Goal: Task Accomplishment & Management: Use online tool/utility

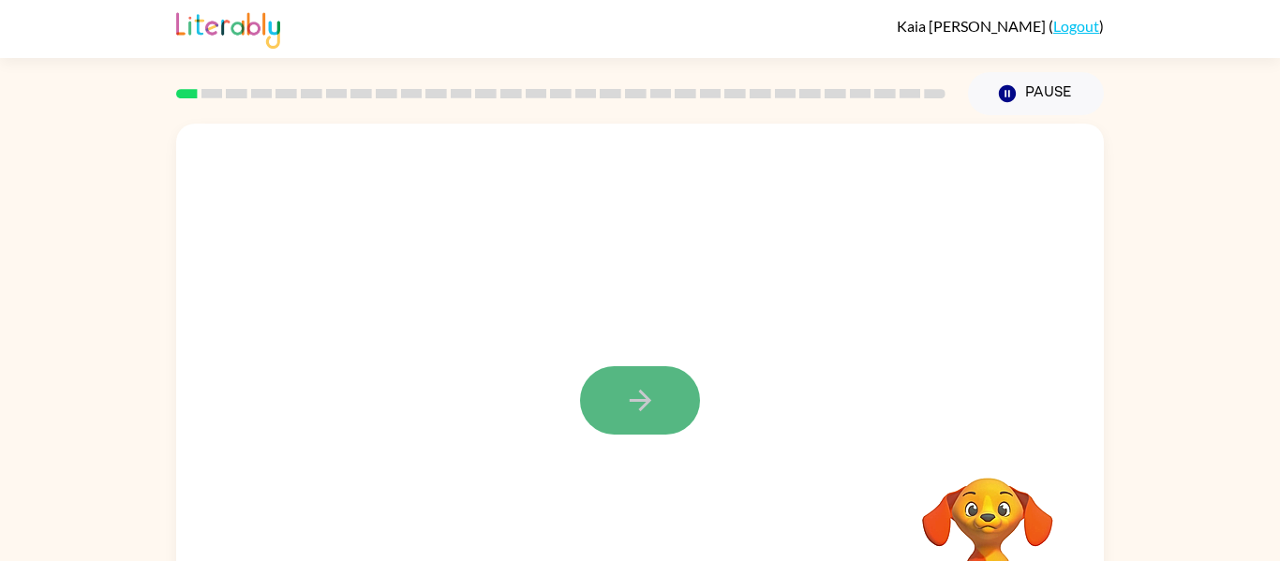
click at [640, 409] on icon "button" at bounding box center [640, 401] width 22 height 22
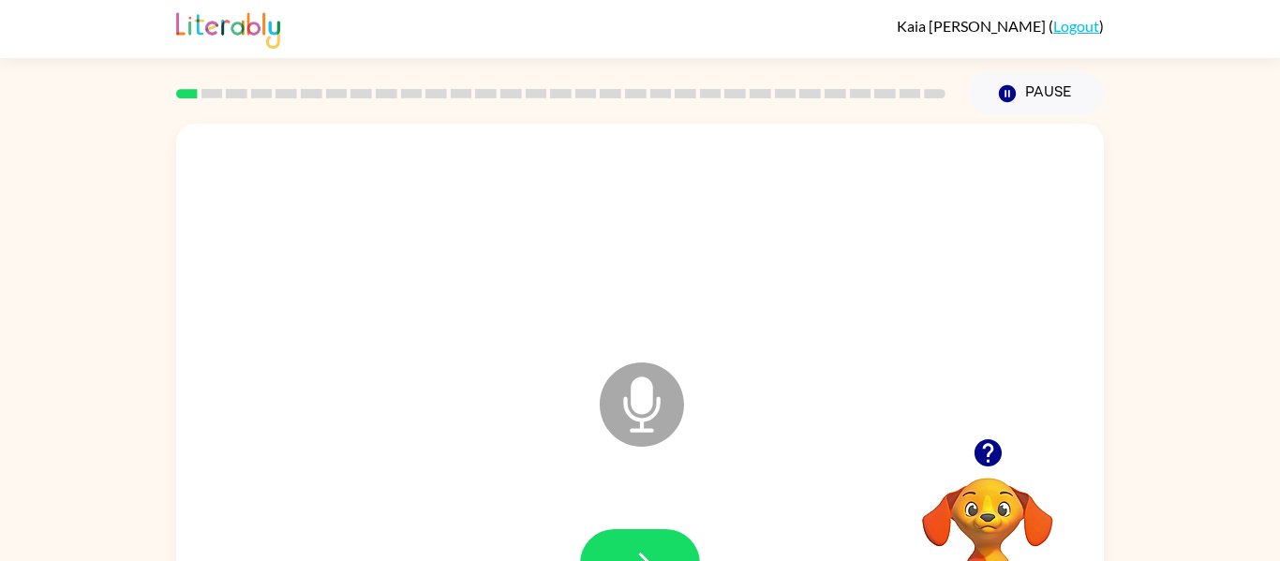
click at [630, 400] on icon at bounding box center [642, 405] width 84 height 84
click at [642, 539] on button "button" at bounding box center [640, 563] width 120 height 68
click at [649, 537] on button "button" at bounding box center [640, 563] width 120 height 68
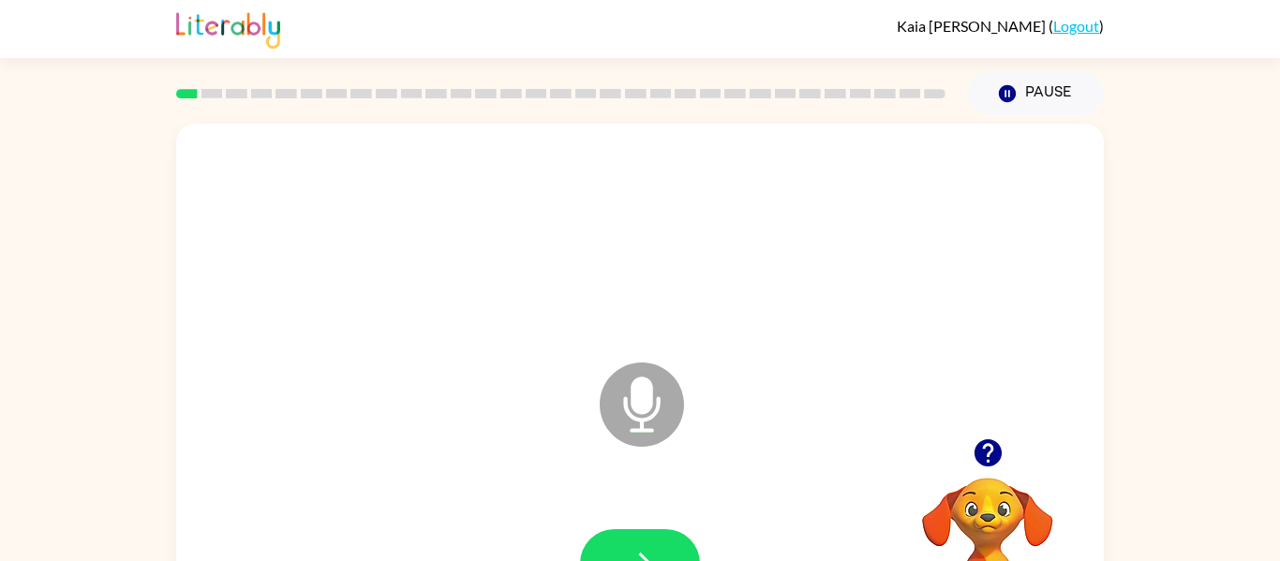
click at [649, 537] on button "button" at bounding box center [640, 563] width 120 height 68
click at [648, 536] on button "button" at bounding box center [640, 563] width 120 height 68
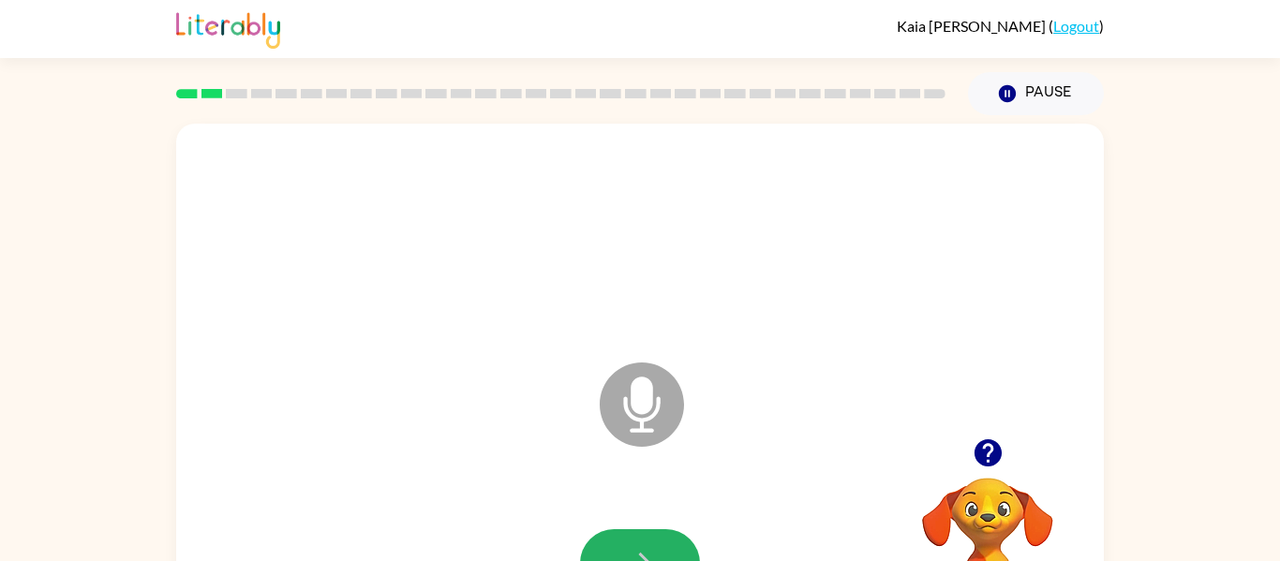
click at [648, 536] on button "button" at bounding box center [640, 563] width 120 height 68
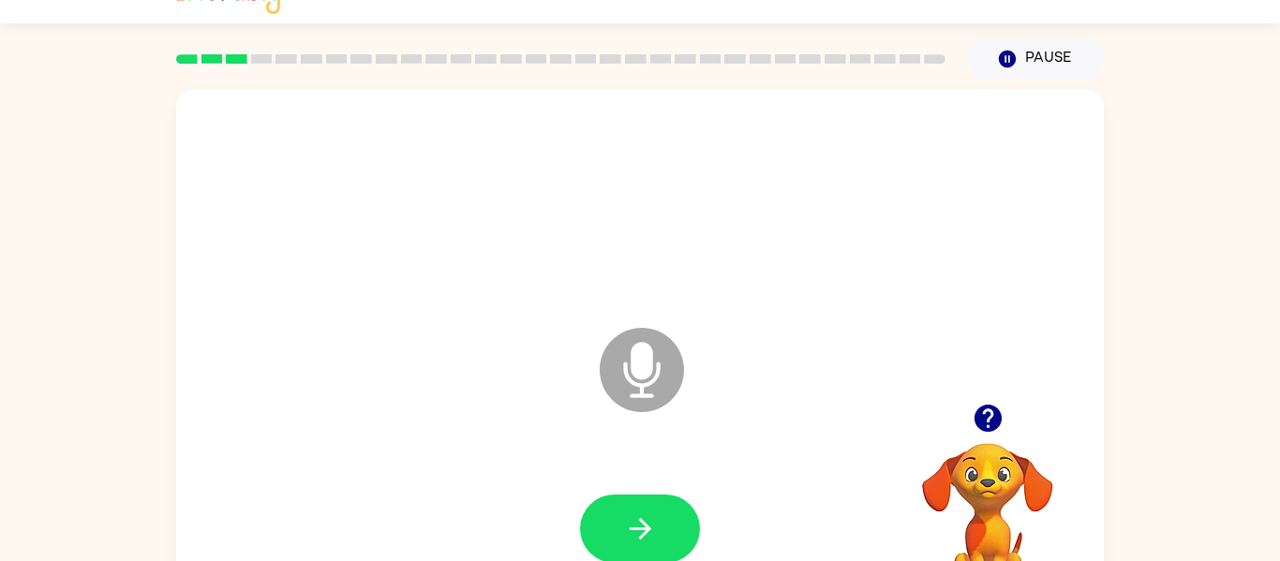
scroll to position [37, 0]
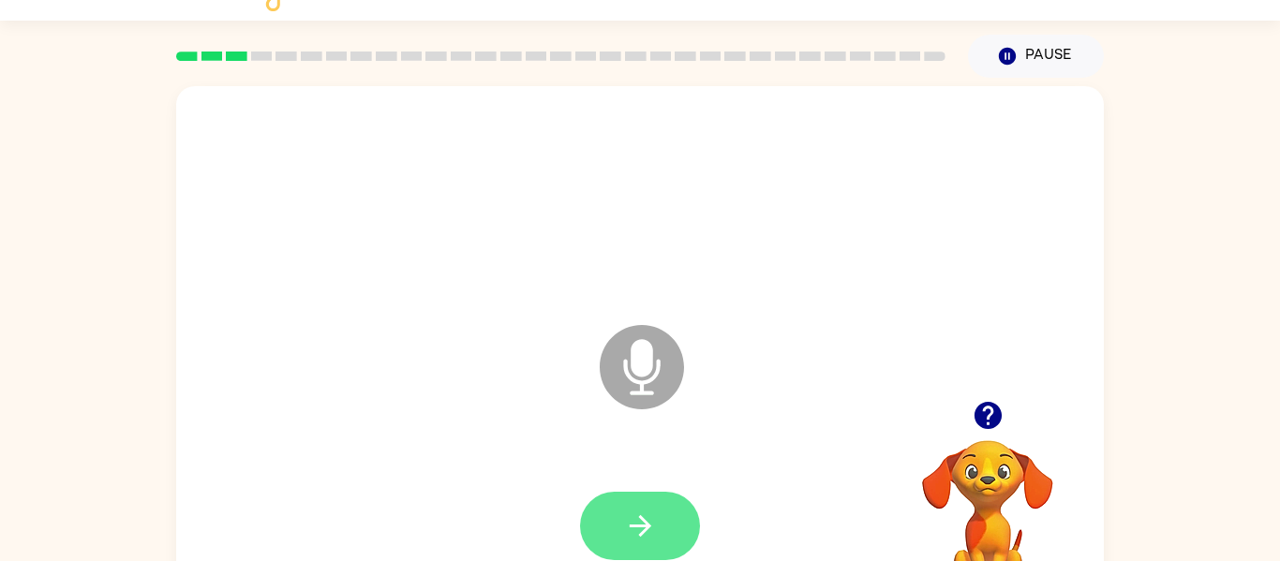
click at [652, 518] on icon "button" at bounding box center [640, 526] width 33 height 33
click at [651, 518] on icon "button" at bounding box center [640, 526] width 33 height 33
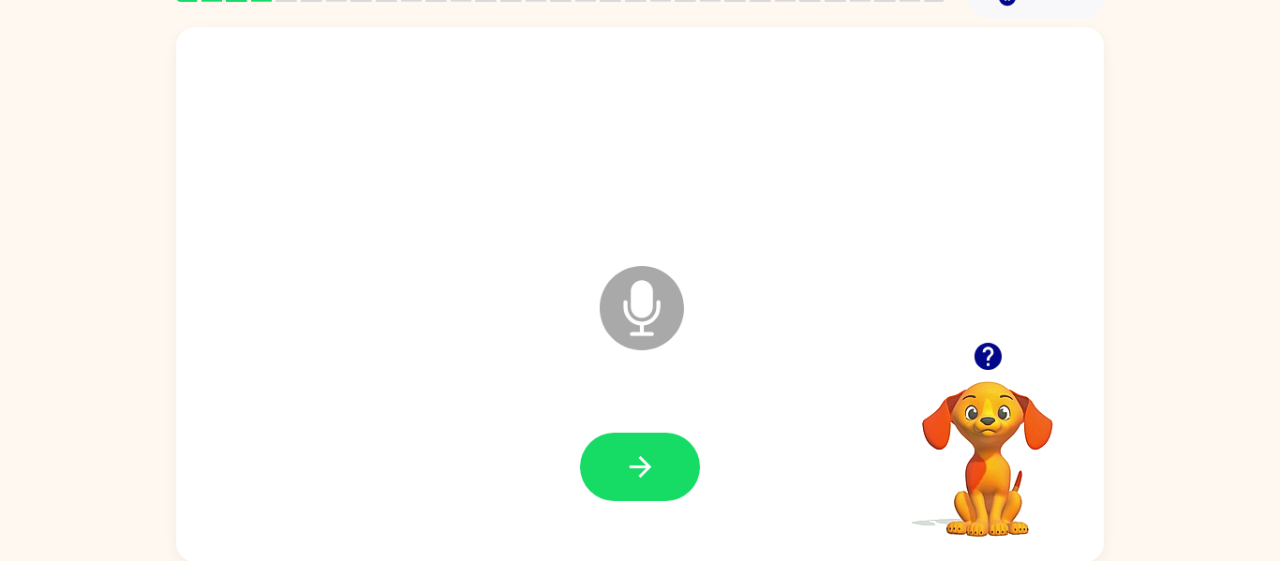
scroll to position [97, 0]
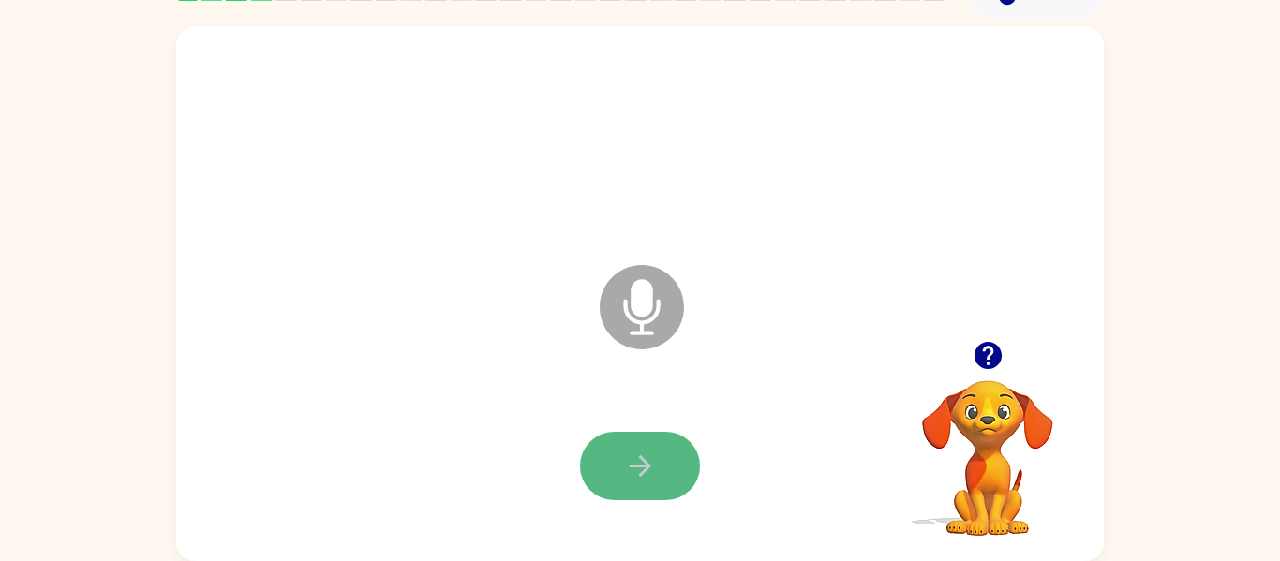
click at [648, 459] on icon "button" at bounding box center [640, 466] width 33 height 33
click at [634, 464] on icon "button" at bounding box center [640, 466] width 33 height 33
click at [656, 452] on icon "button" at bounding box center [640, 466] width 33 height 33
click at [641, 458] on icon "button" at bounding box center [640, 466] width 22 height 22
click at [624, 461] on icon "button" at bounding box center [640, 466] width 33 height 33
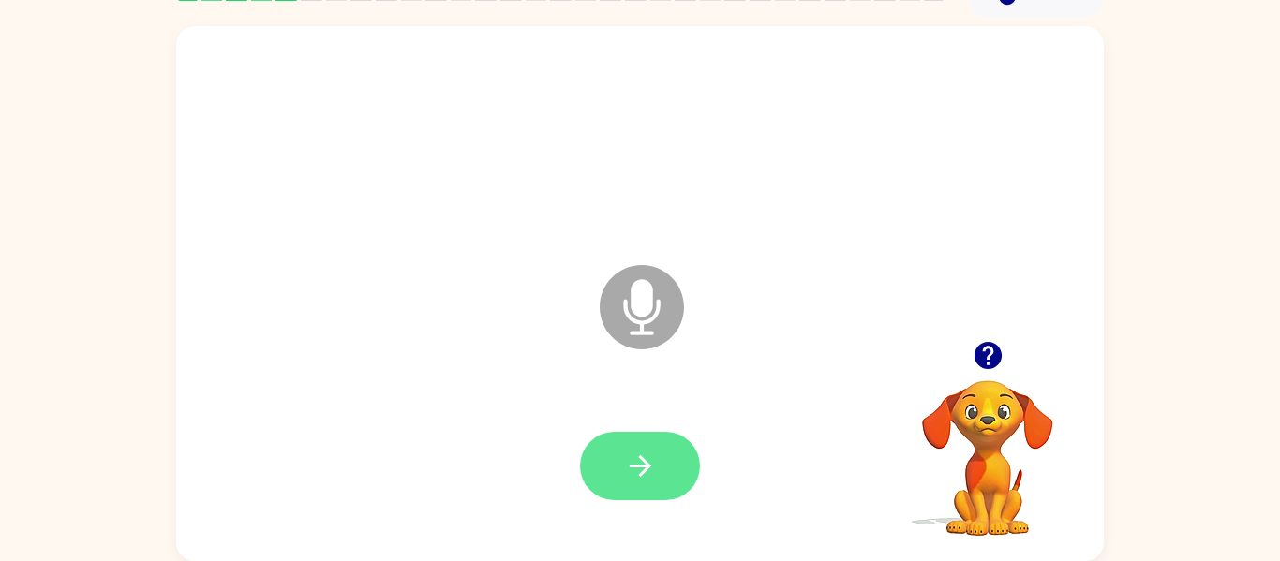
click at [649, 454] on icon "button" at bounding box center [640, 466] width 33 height 33
click at [636, 468] on icon "button" at bounding box center [640, 466] width 33 height 33
click at [628, 478] on icon "button" at bounding box center [640, 466] width 33 height 33
click at [660, 452] on button "button" at bounding box center [640, 466] width 120 height 68
click at [637, 455] on icon "button" at bounding box center [640, 466] width 33 height 33
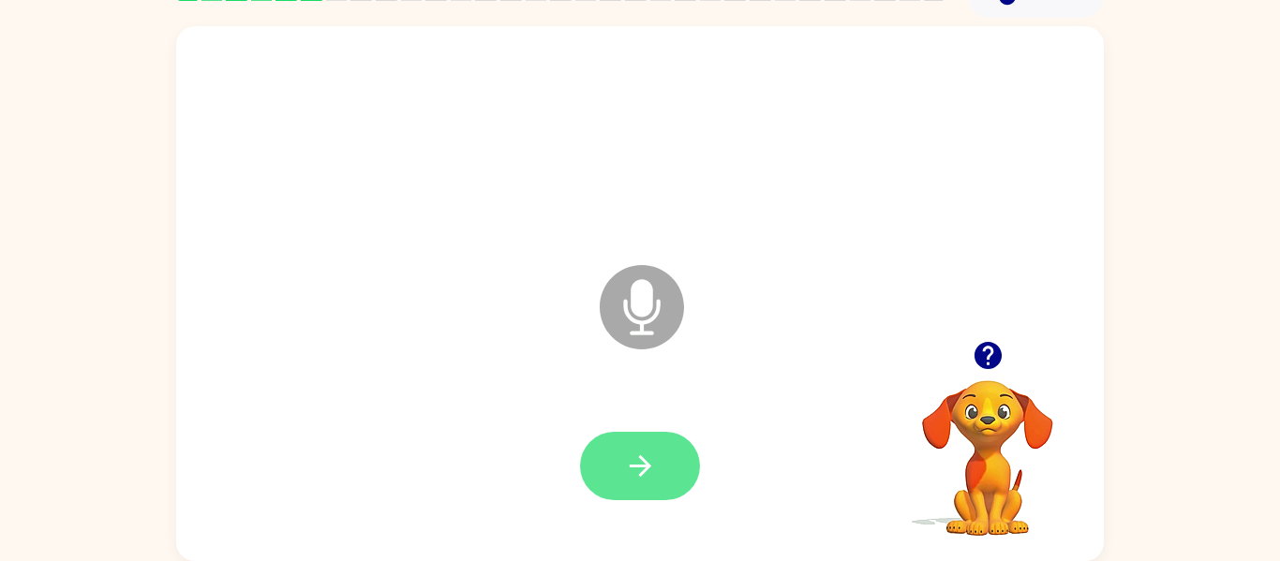
click at [627, 455] on icon "button" at bounding box center [640, 466] width 33 height 33
click at [628, 456] on icon "button" at bounding box center [640, 466] width 33 height 33
click at [626, 459] on icon "button" at bounding box center [640, 466] width 33 height 33
click at [650, 459] on icon "button" at bounding box center [640, 466] width 33 height 33
click at [646, 463] on icon "button" at bounding box center [640, 466] width 22 height 22
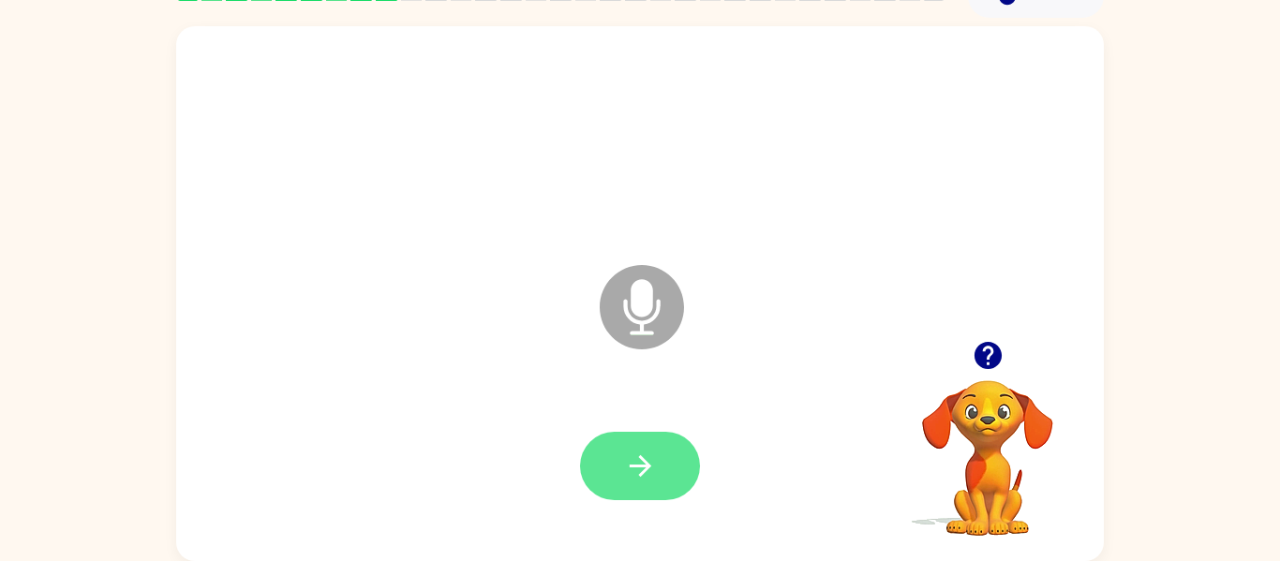
click at [662, 454] on button "button" at bounding box center [640, 466] width 120 height 68
click at [640, 466] on icon "button" at bounding box center [640, 466] width 22 height 22
click at [669, 469] on button "button" at bounding box center [640, 466] width 120 height 68
click at [641, 466] on icon "button" at bounding box center [640, 466] width 22 height 22
click at [633, 465] on icon "button" at bounding box center [640, 466] width 22 height 22
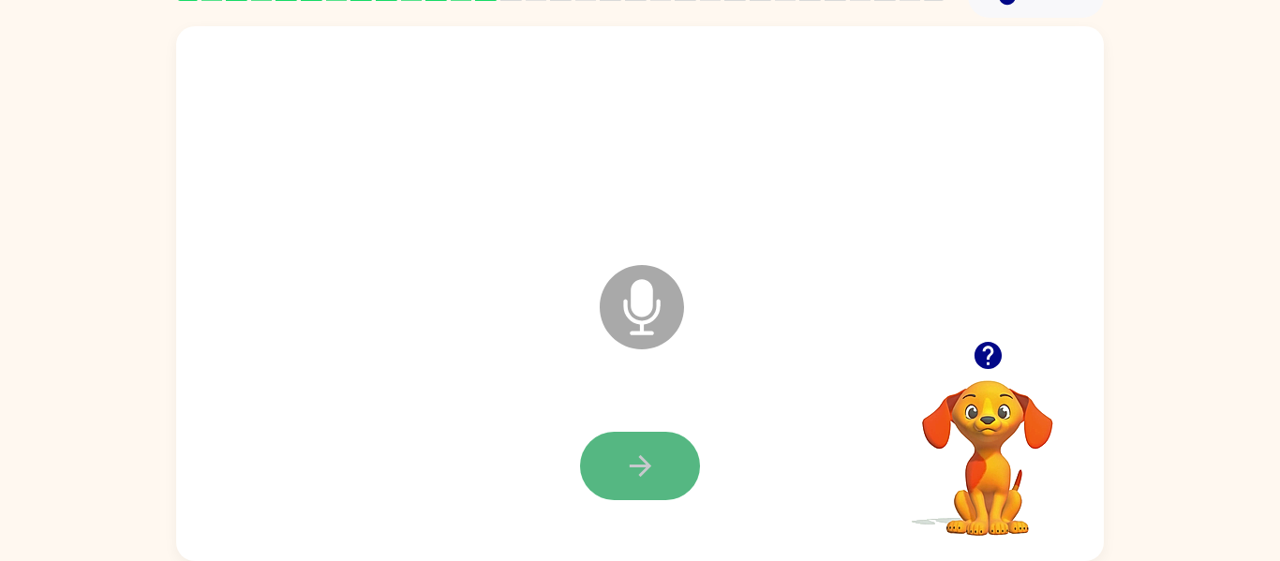
click at [634, 472] on icon "button" at bounding box center [640, 466] width 33 height 33
click at [633, 463] on icon "button" at bounding box center [640, 466] width 33 height 33
click at [640, 450] on icon "button" at bounding box center [640, 466] width 33 height 33
click at [646, 454] on icon "button" at bounding box center [640, 466] width 33 height 33
click at [651, 454] on icon "button" at bounding box center [640, 466] width 33 height 33
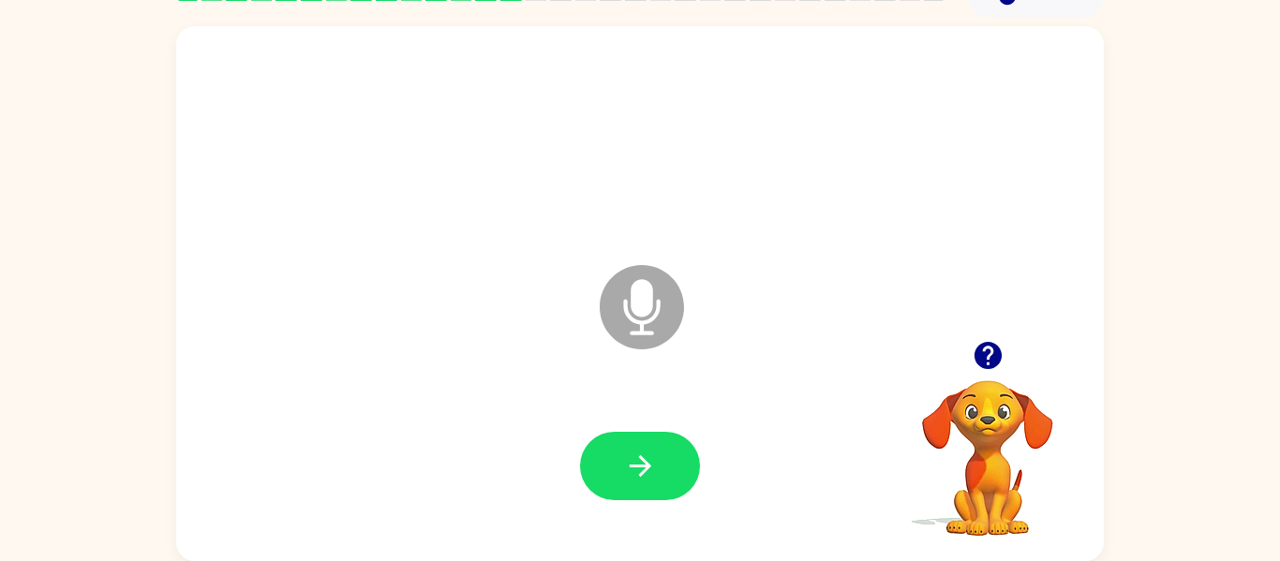
click at [988, 342] on icon "button" at bounding box center [987, 355] width 27 height 27
click at [647, 454] on icon "button" at bounding box center [640, 466] width 33 height 33
click at [627, 459] on icon "button" at bounding box center [640, 466] width 33 height 33
click at [633, 467] on icon "button" at bounding box center [640, 466] width 22 height 22
click at [997, 347] on icon "button" at bounding box center [987, 355] width 27 height 27
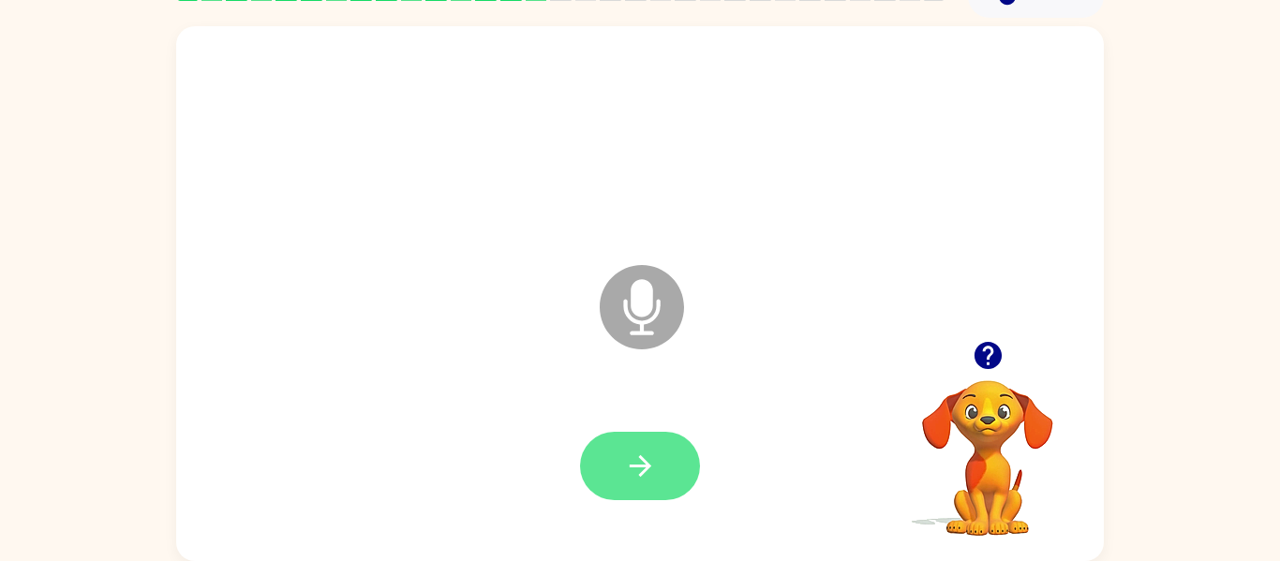
click at [629, 444] on button "button" at bounding box center [640, 466] width 120 height 68
click at [640, 469] on icon "button" at bounding box center [640, 466] width 33 height 33
click at [987, 347] on icon "button" at bounding box center [988, 355] width 33 height 33
click at [643, 459] on icon "button" at bounding box center [640, 466] width 22 height 22
click at [637, 472] on icon "button" at bounding box center [640, 466] width 33 height 33
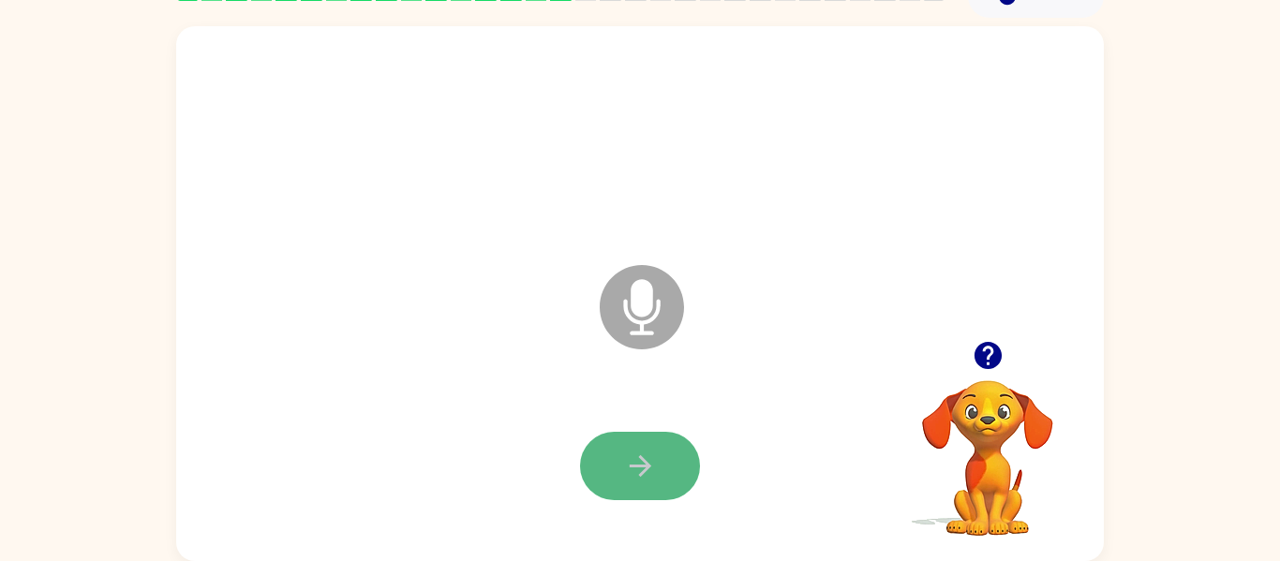
click at [637, 473] on icon "button" at bounding box center [640, 466] width 33 height 33
click at [985, 349] on icon "button" at bounding box center [988, 355] width 33 height 33
click at [633, 466] on icon "button" at bounding box center [640, 466] width 22 height 22
click at [634, 478] on icon "button" at bounding box center [640, 466] width 33 height 33
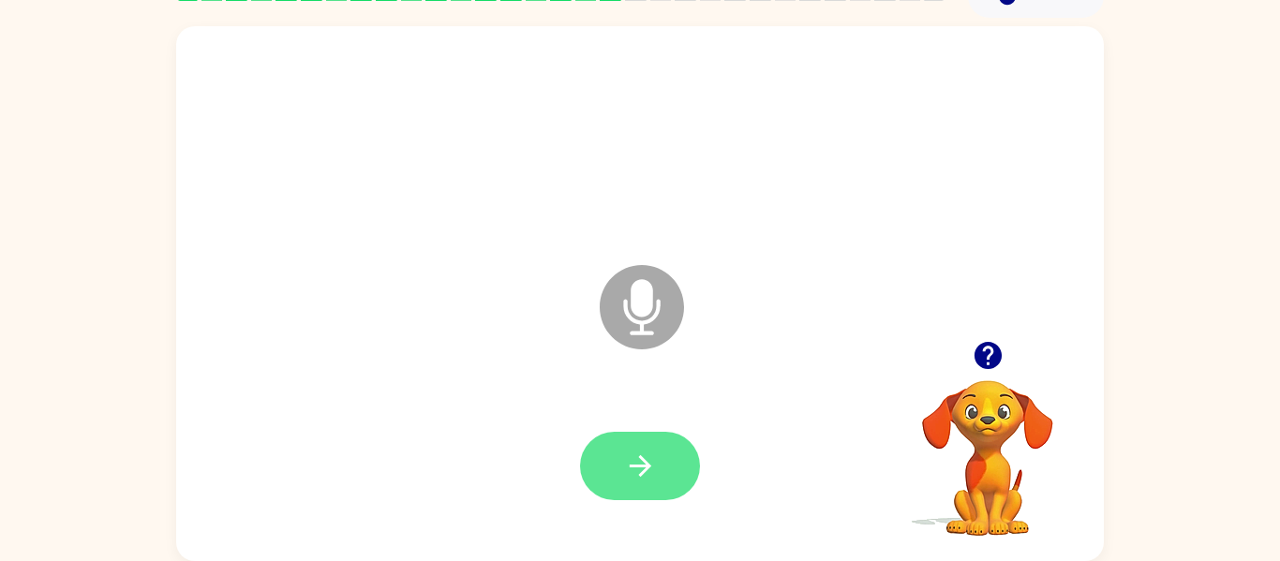
click at [627, 459] on icon "button" at bounding box center [640, 466] width 33 height 33
click at [642, 457] on icon "button" at bounding box center [640, 466] width 22 height 22
click at [661, 446] on button "button" at bounding box center [640, 466] width 120 height 68
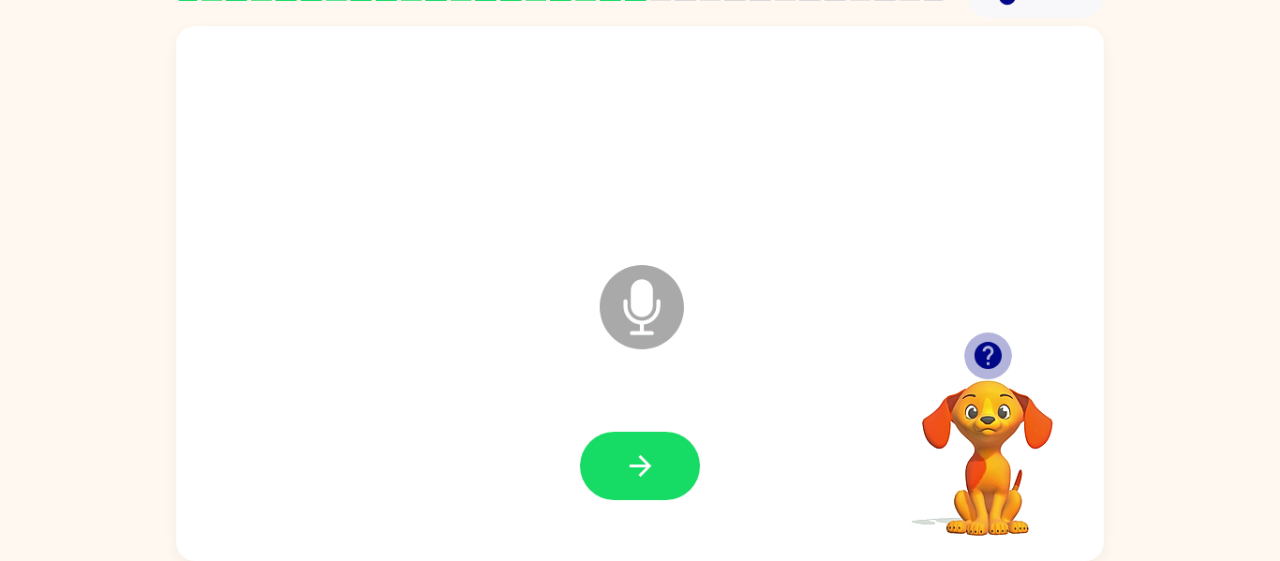
click at [994, 348] on icon "button" at bounding box center [987, 355] width 27 height 27
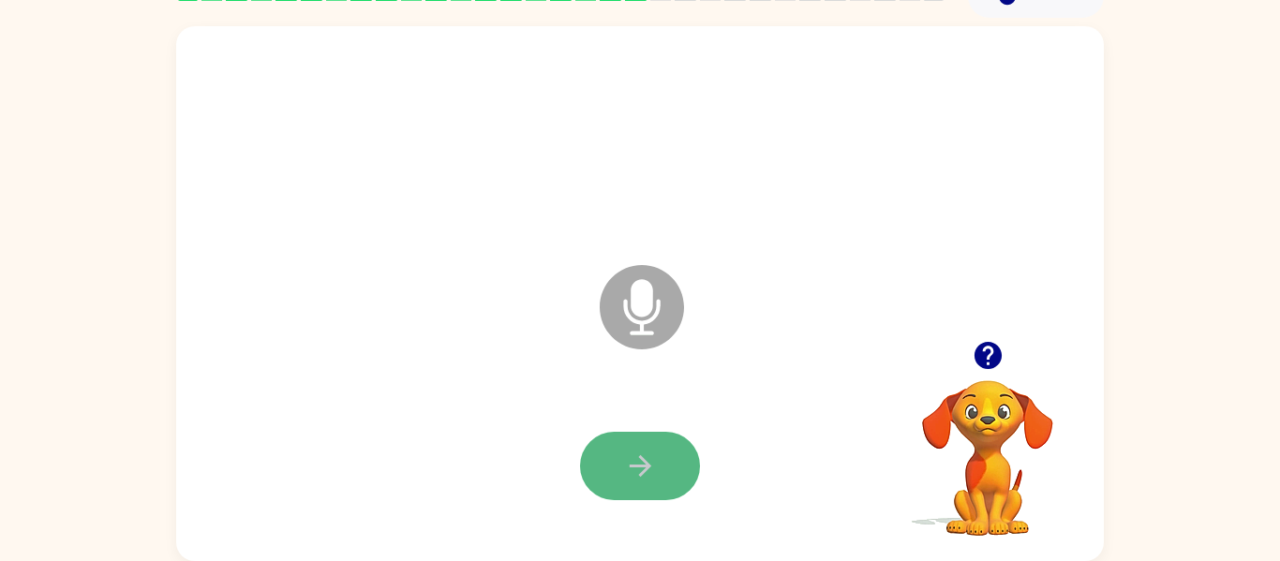
click at [635, 462] on icon "button" at bounding box center [640, 466] width 33 height 33
click at [633, 456] on icon "button" at bounding box center [640, 466] width 33 height 33
click at [993, 350] on icon "button" at bounding box center [987, 355] width 27 height 27
click at [645, 463] on icon "button" at bounding box center [640, 466] width 22 height 22
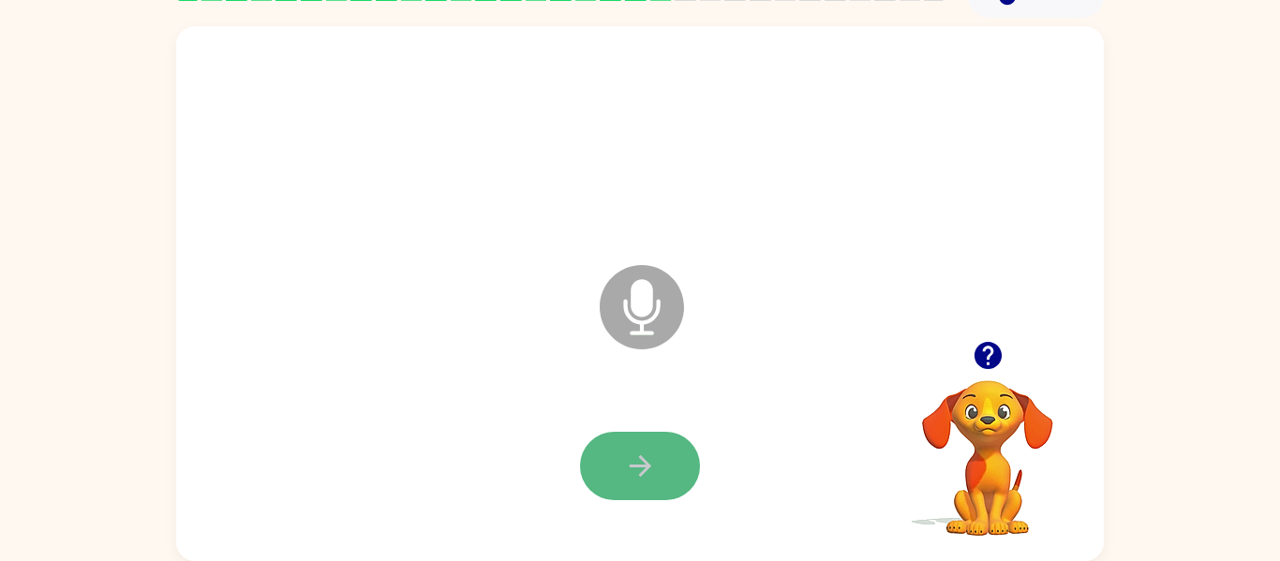
click at [627, 463] on icon "button" at bounding box center [640, 466] width 33 height 33
click at [646, 435] on button "button" at bounding box center [640, 466] width 120 height 68
click at [650, 455] on icon "button" at bounding box center [640, 466] width 33 height 33
click at [670, 457] on button "button" at bounding box center [640, 466] width 120 height 68
click at [644, 442] on button "button" at bounding box center [640, 466] width 120 height 68
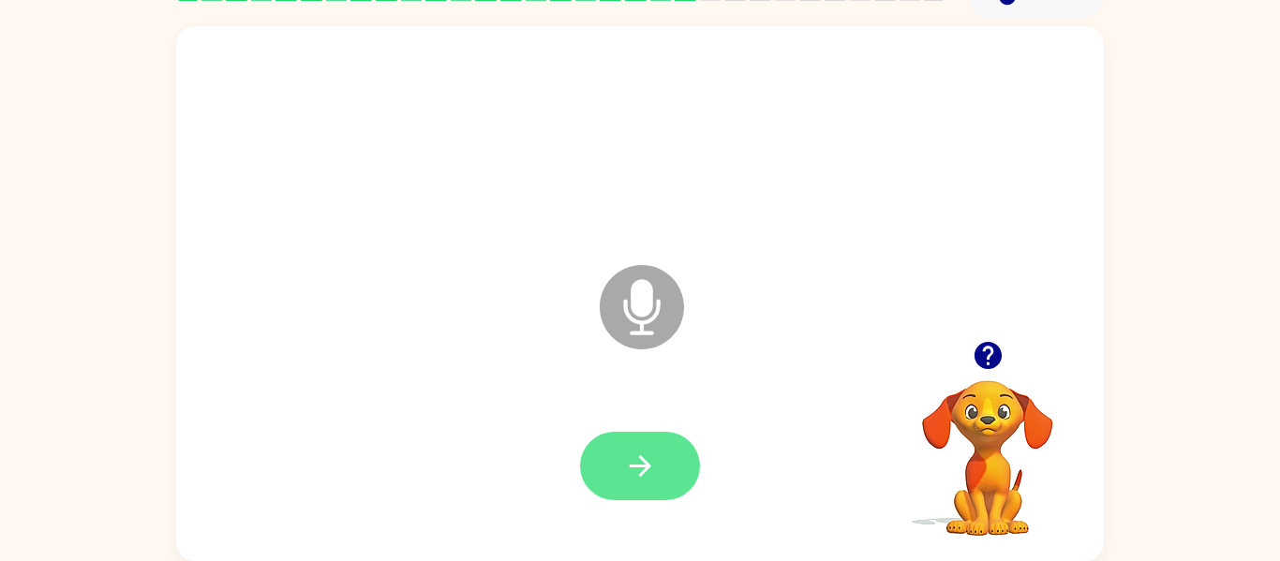
click at [646, 462] on icon "button" at bounding box center [640, 466] width 22 height 22
click at [630, 479] on icon "button" at bounding box center [640, 466] width 33 height 33
click at [990, 345] on icon "button" at bounding box center [987, 355] width 27 height 27
click at [649, 464] on icon "button" at bounding box center [640, 466] width 33 height 33
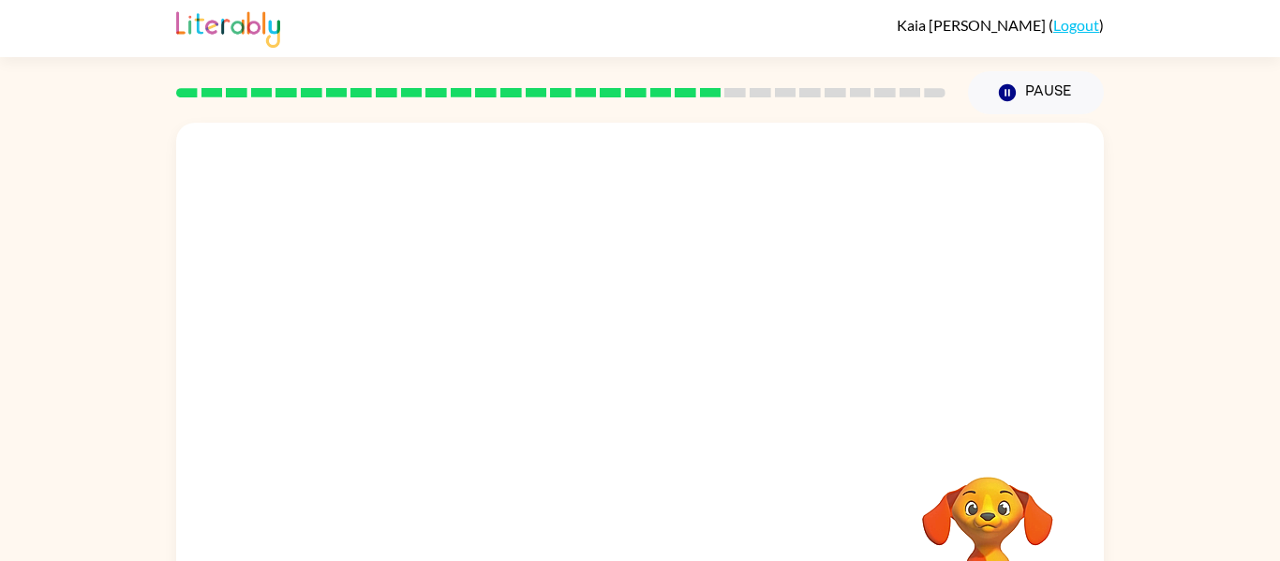
scroll to position [0, 0]
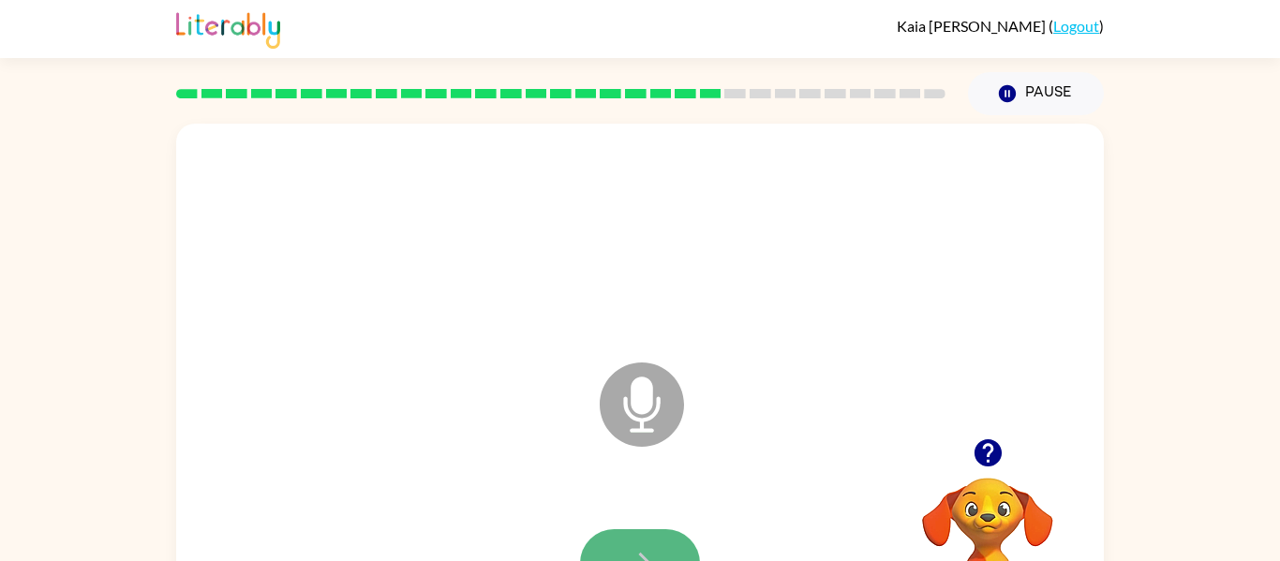
click at [618, 544] on button "button" at bounding box center [640, 563] width 120 height 68
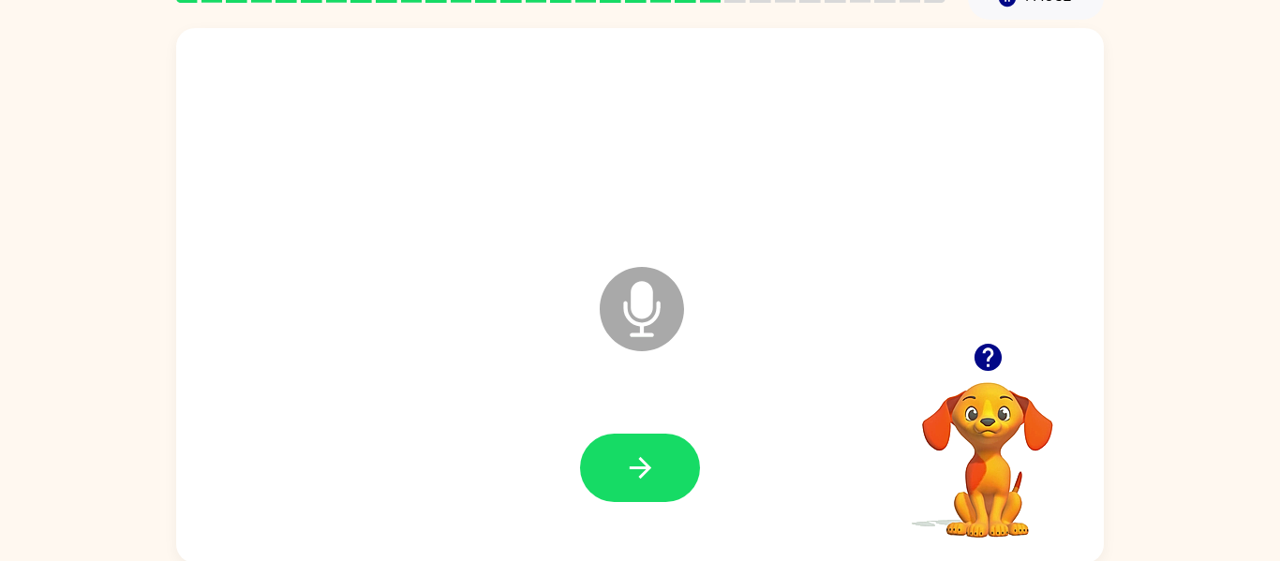
scroll to position [97, 0]
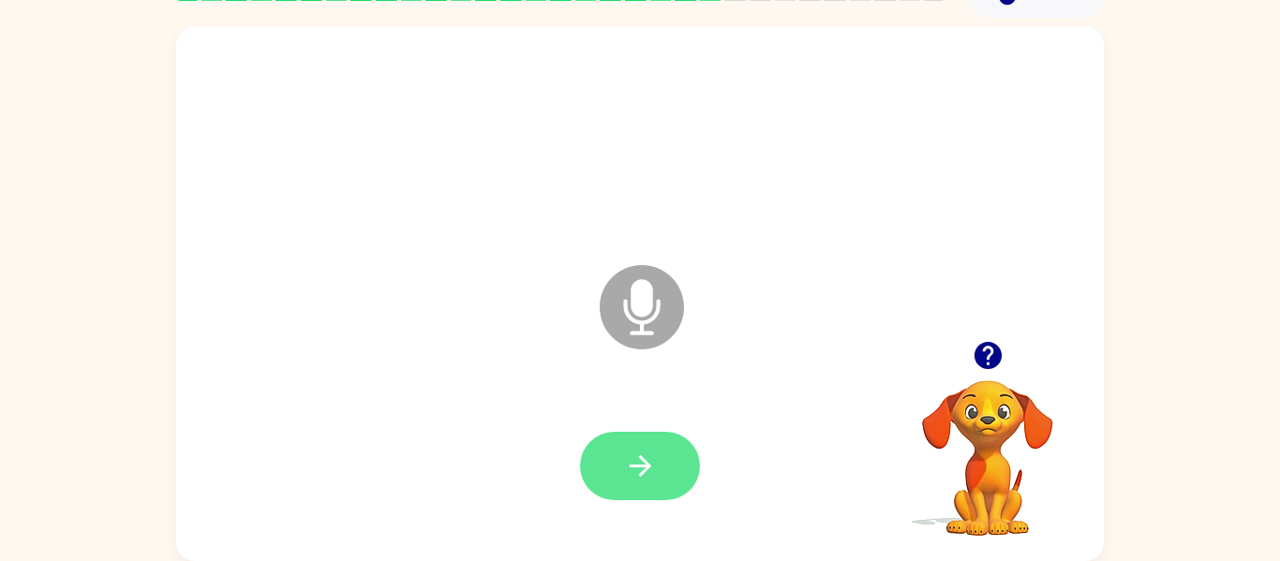
click at [652, 470] on icon "button" at bounding box center [640, 466] width 33 height 33
click at [663, 445] on button "button" at bounding box center [640, 466] width 120 height 68
click at [639, 487] on button "button" at bounding box center [640, 466] width 120 height 68
click at [648, 476] on icon "button" at bounding box center [640, 466] width 33 height 33
click at [633, 463] on icon "button" at bounding box center [640, 466] width 33 height 33
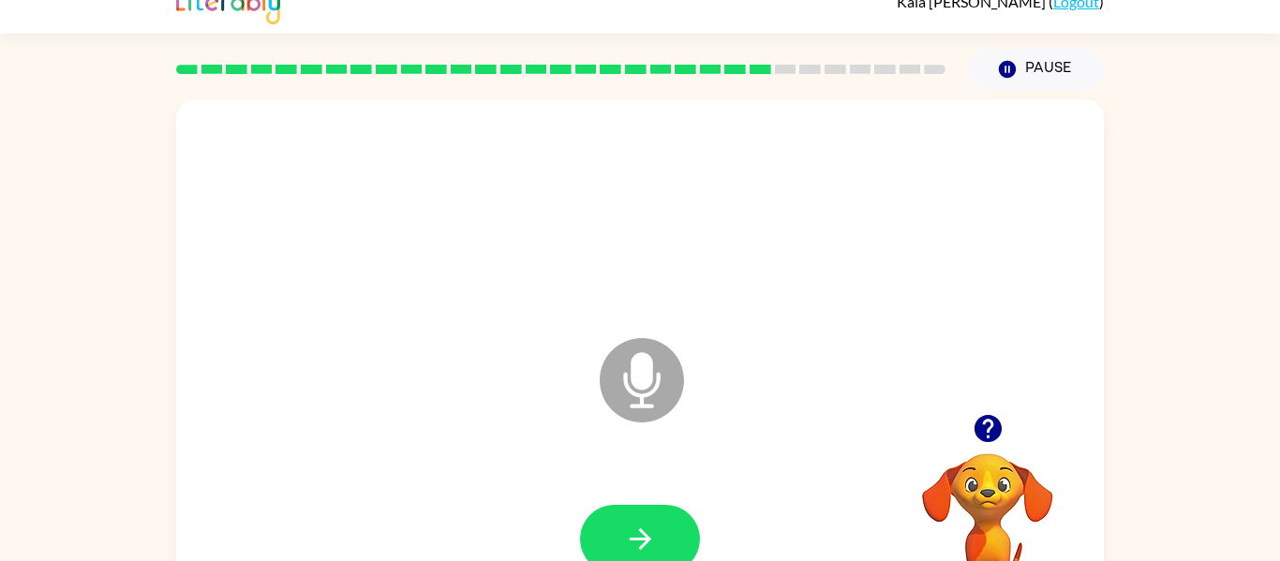
scroll to position [22, 0]
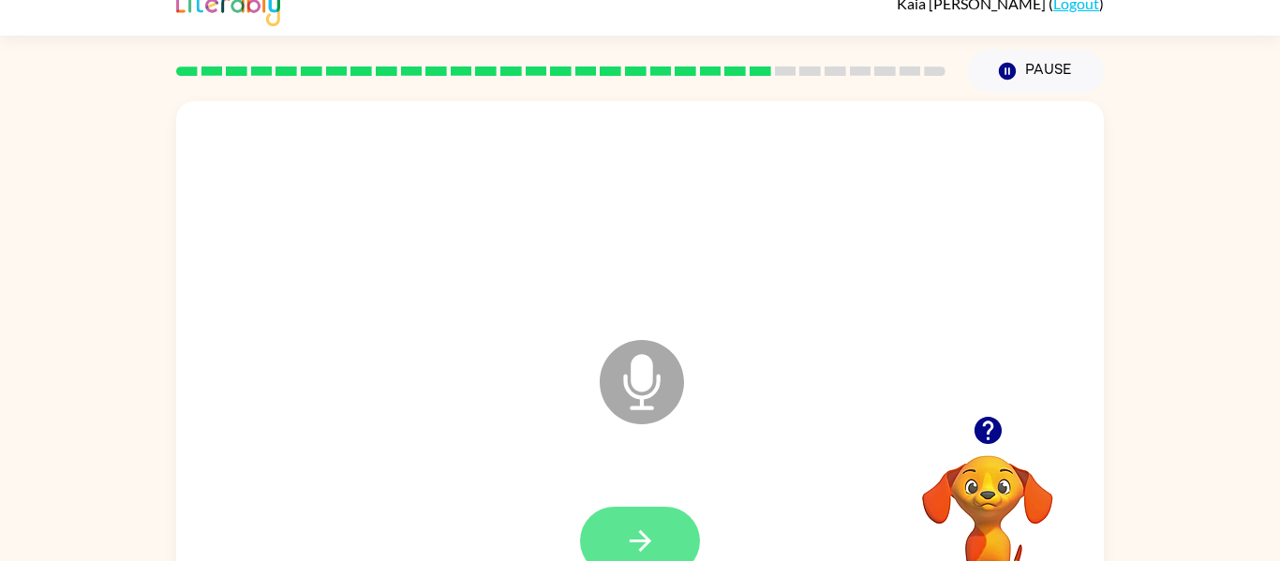
click at [644, 528] on icon "button" at bounding box center [640, 541] width 33 height 33
click at [643, 538] on icon "button" at bounding box center [640, 541] width 33 height 33
click at [631, 529] on icon "button" at bounding box center [640, 541] width 33 height 33
click at [640, 533] on icon "button" at bounding box center [640, 541] width 22 height 22
click at [637, 558] on button "button" at bounding box center [640, 541] width 120 height 68
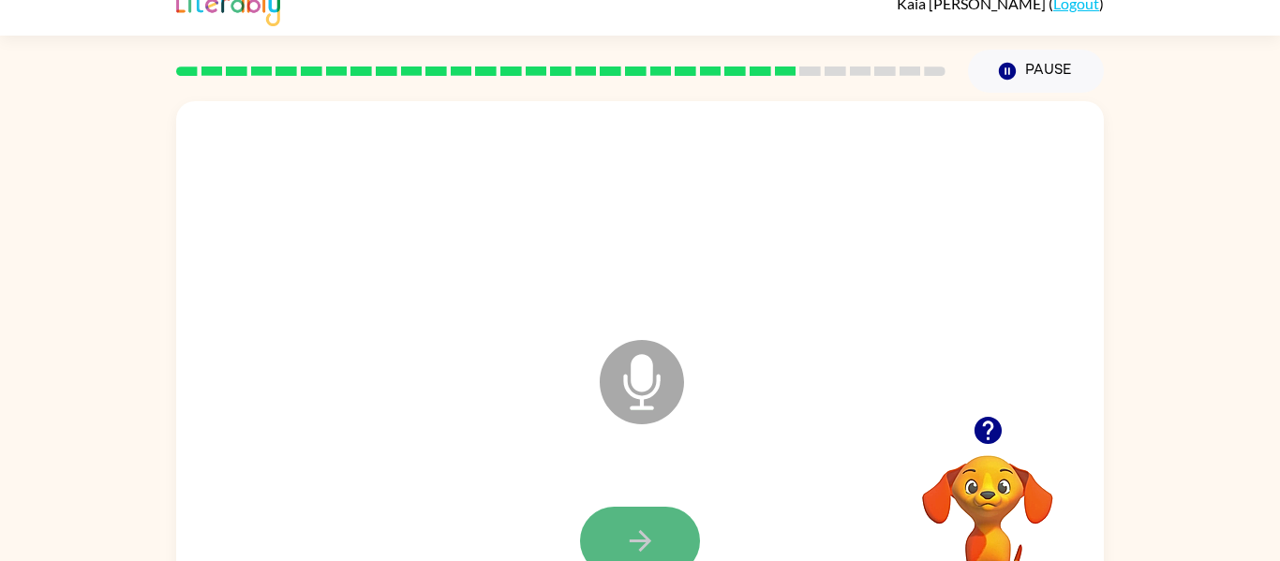
click at [658, 531] on button "button" at bounding box center [640, 541] width 120 height 68
click at [988, 425] on icon "button" at bounding box center [987, 430] width 27 height 27
click at [992, 419] on icon "button" at bounding box center [987, 430] width 27 height 27
click at [637, 534] on icon "button" at bounding box center [640, 541] width 33 height 33
click at [635, 530] on icon "button" at bounding box center [640, 541] width 33 height 33
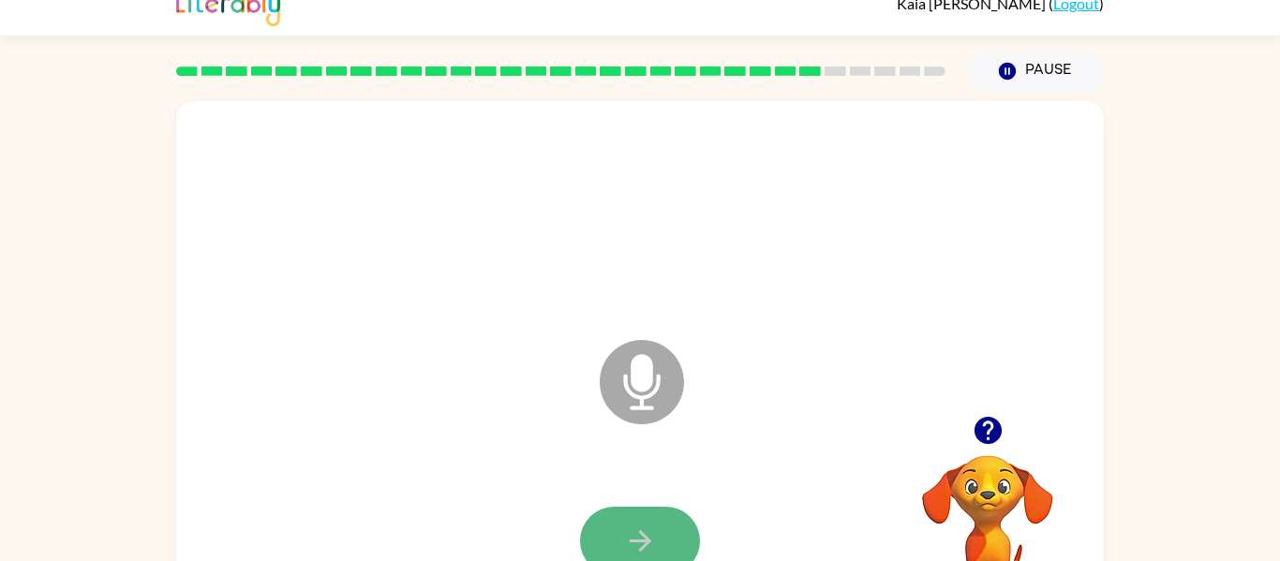
click at [633, 529] on icon "button" at bounding box center [640, 541] width 33 height 33
click at [636, 540] on icon "button" at bounding box center [640, 541] width 22 height 22
click at [631, 534] on icon "button" at bounding box center [640, 541] width 33 height 33
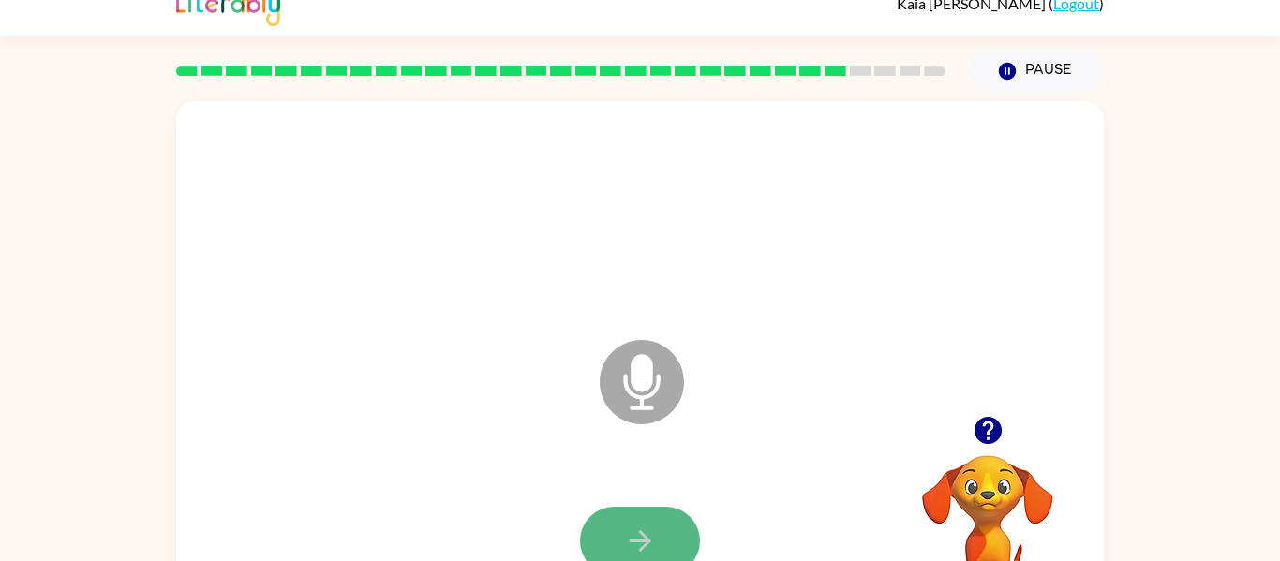
click at [634, 541] on icon "button" at bounding box center [640, 541] width 22 height 22
click at [990, 436] on icon "button" at bounding box center [987, 430] width 27 height 27
click at [626, 540] on icon "button" at bounding box center [640, 541] width 33 height 33
click at [635, 538] on icon "button" at bounding box center [640, 541] width 33 height 33
click at [635, 537] on icon "button" at bounding box center [640, 541] width 33 height 33
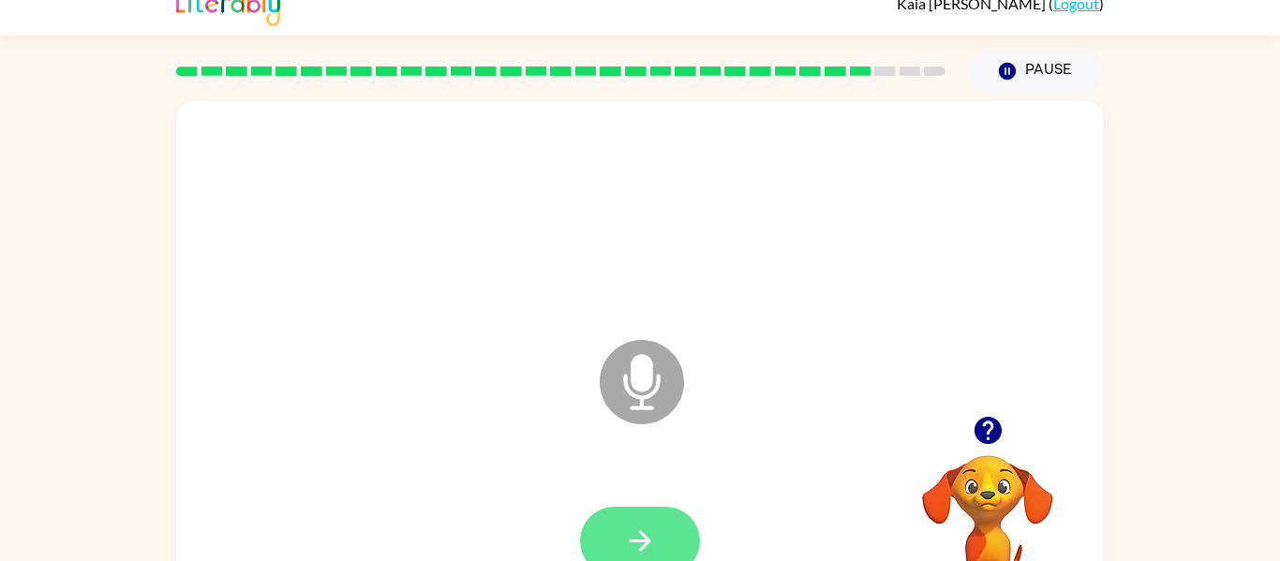
click at [639, 540] on icon "button" at bounding box center [640, 541] width 22 height 22
click at [617, 530] on button "button" at bounding box center [640, 541] width 120 height 68
click at [650, 529] on icon "button" at bounding box center [640, 541] width 33 height 33
